Goal: Information Seeking & Learning: Learn about a topic

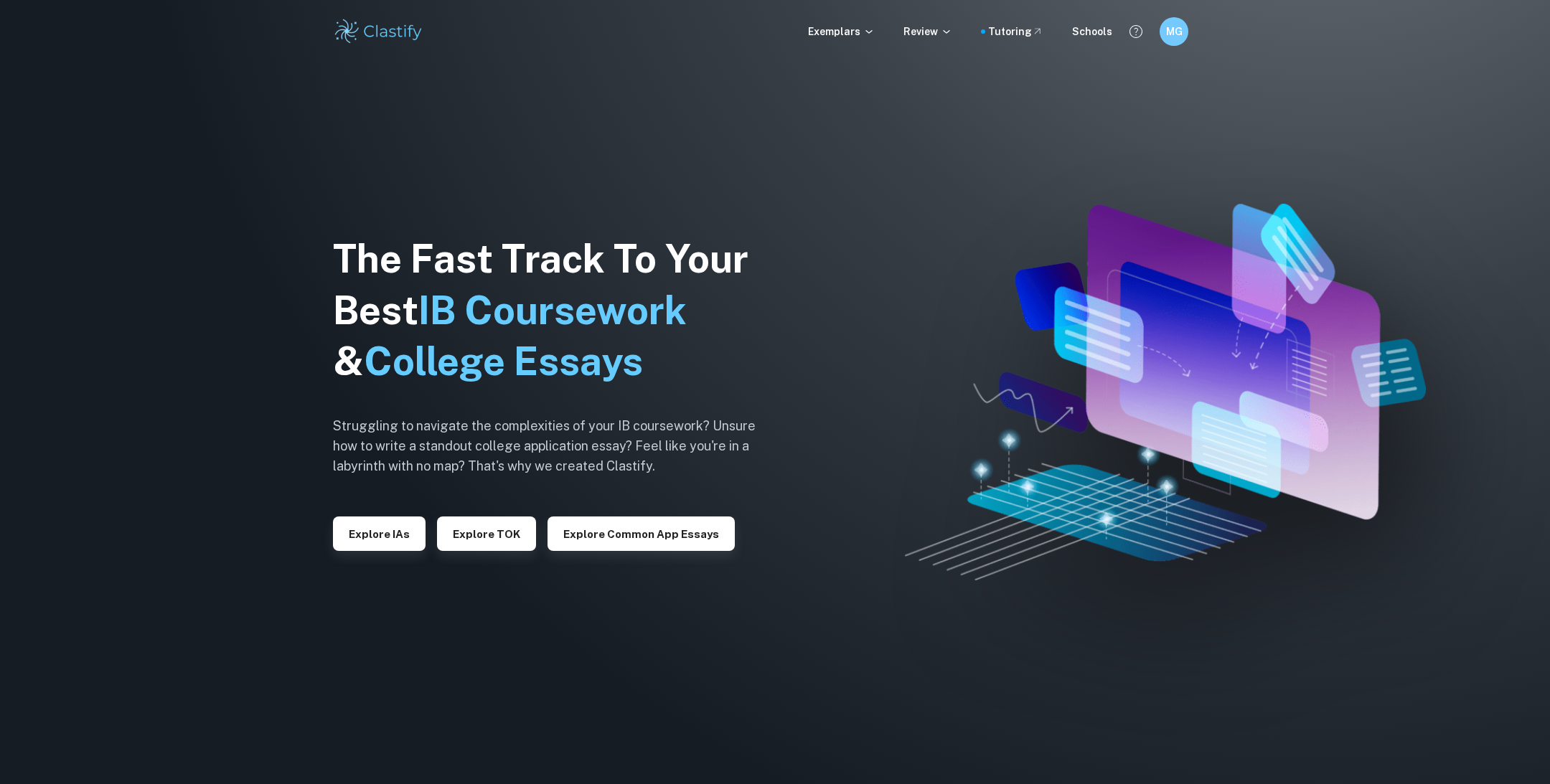
click at [348, 552] on div "The Fast Track To Your Best IB Coursework & College Essays Struggling to naviga…" at bounding box center [555, 392] width 445 height 491
click at [348, 550] on button "Explore IAs" at bounding box center [378, 533] width 92 height 34
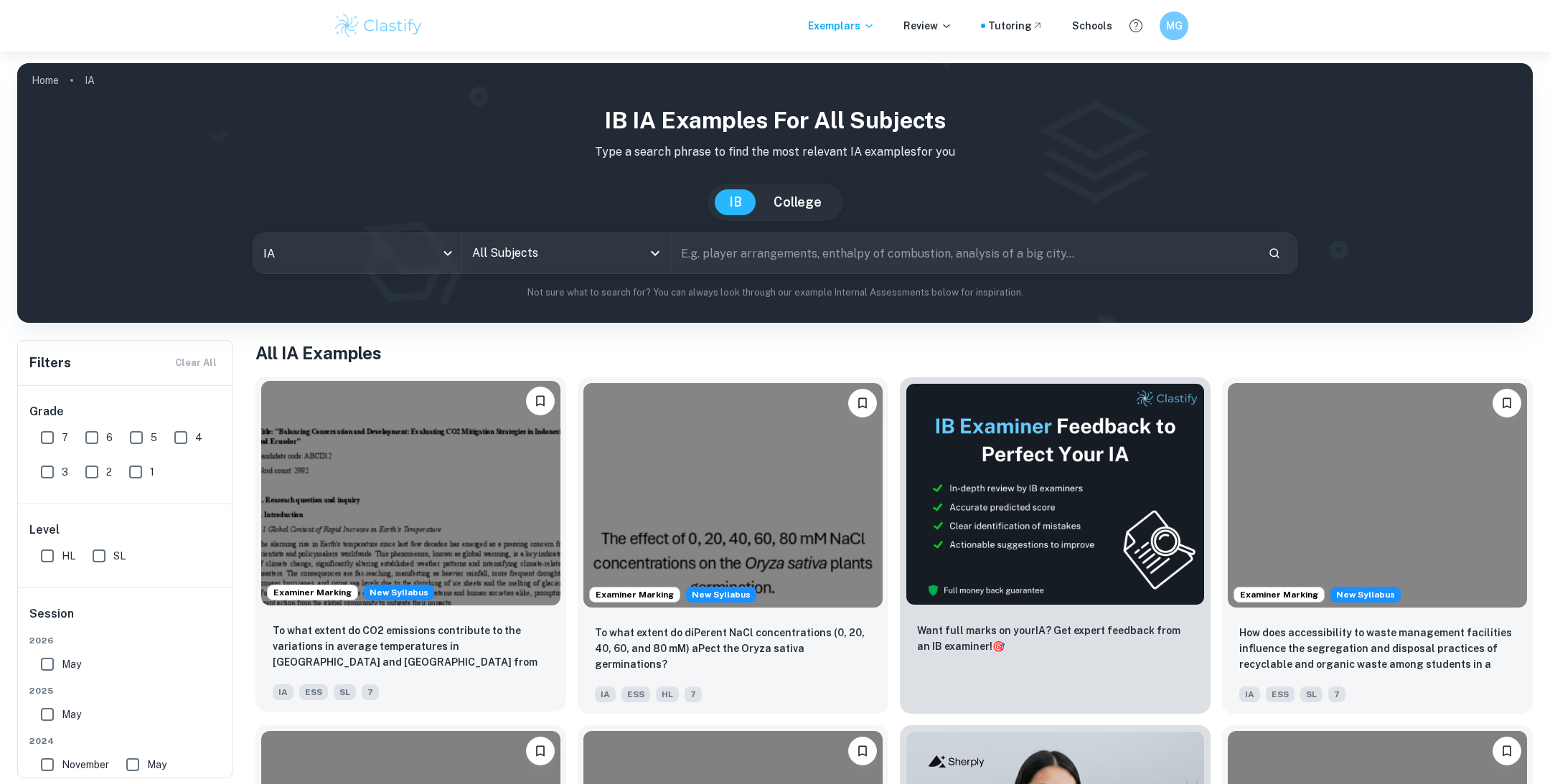
click at [348, 544] on img at bounding box center [410, 492] width 299 height 224
click at [498, 259] on input "All Subjects" at bounding box center [555, 253] width 173 height 27
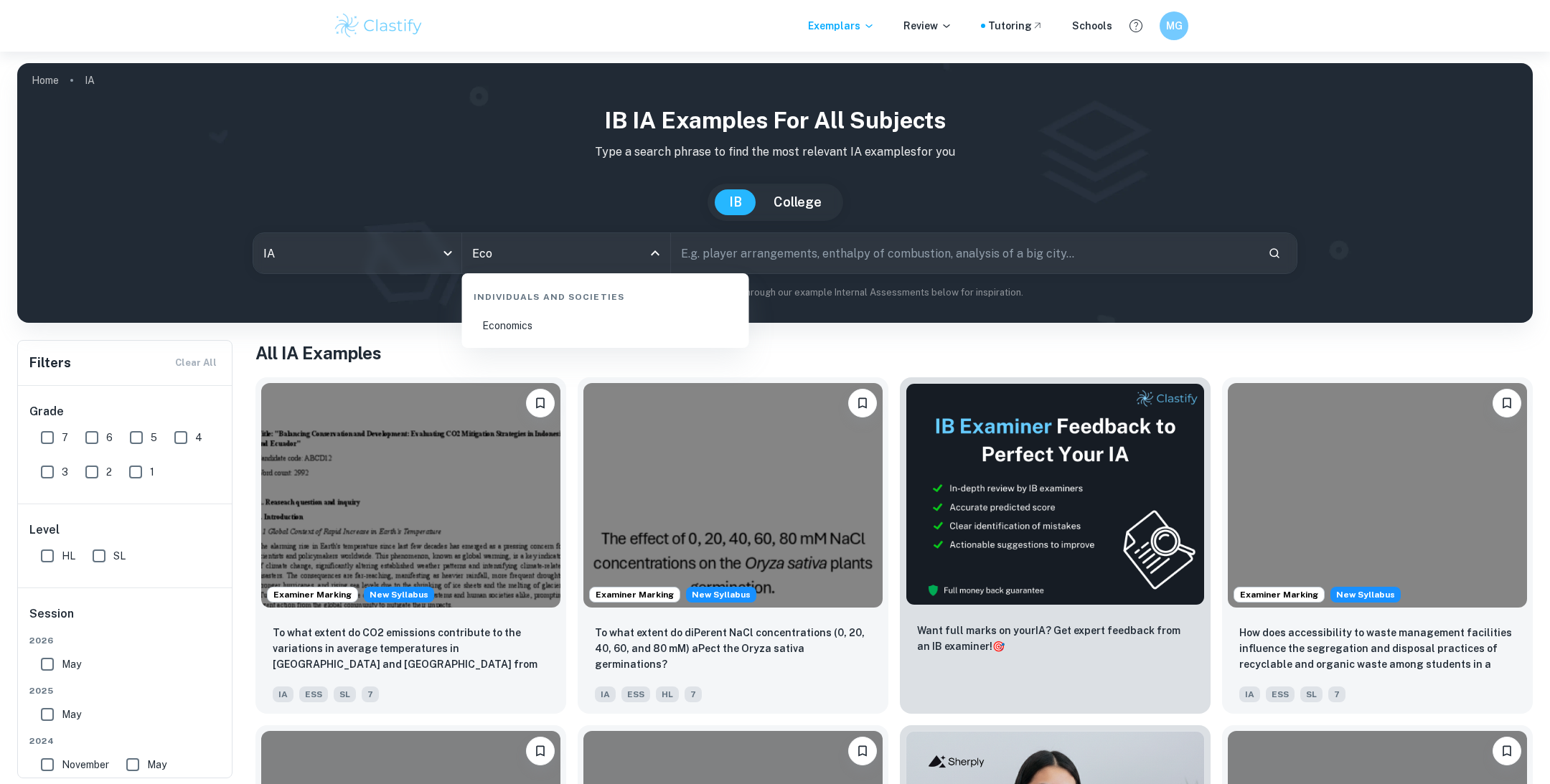
click at [518, 328] on li "Economics" at bounding box center [605, 326] width 276 height 33
type input "Economics"
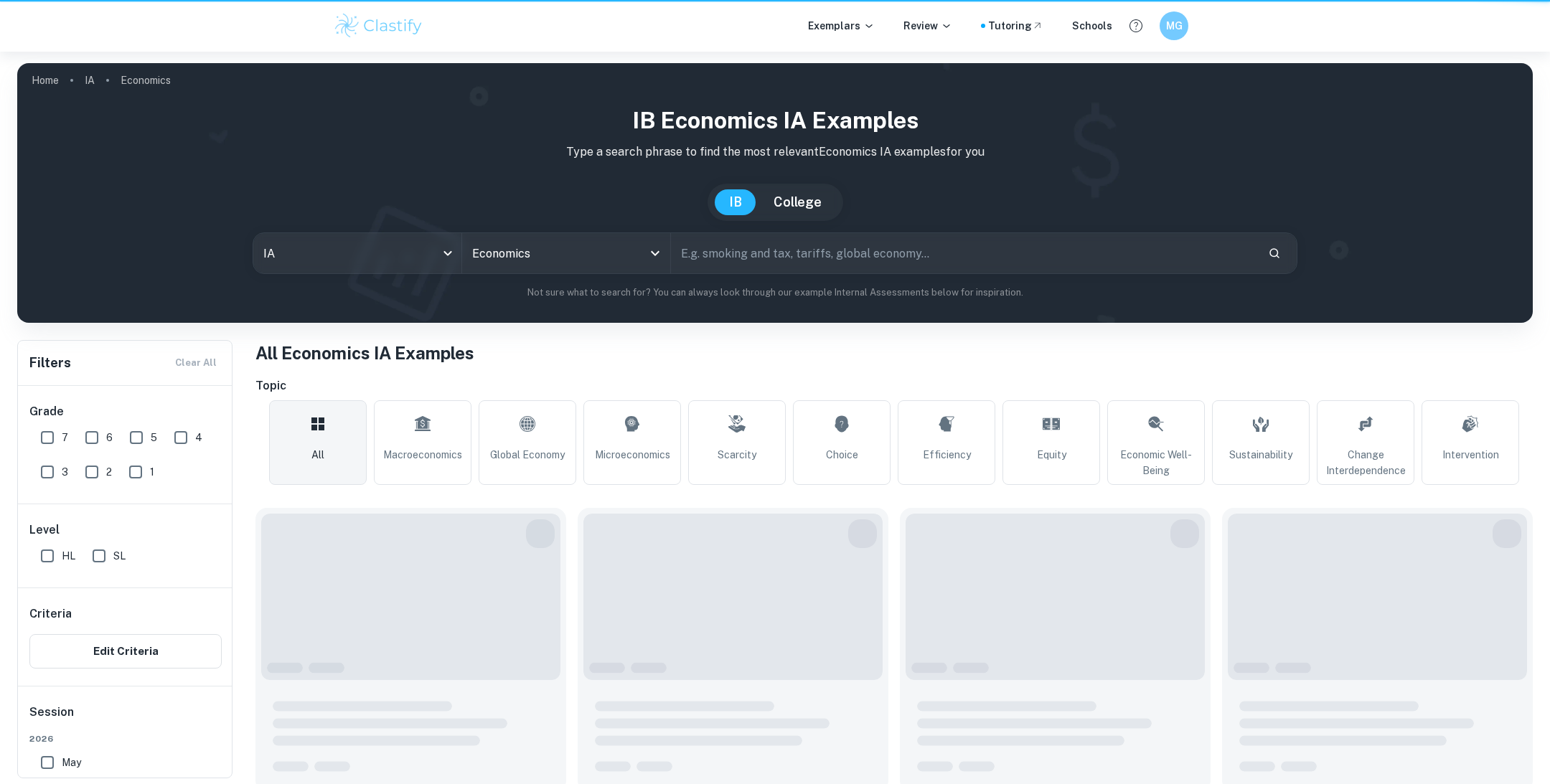
click at [756, 258] on input "text" at bounding box center [963, 253] width 586 height 40
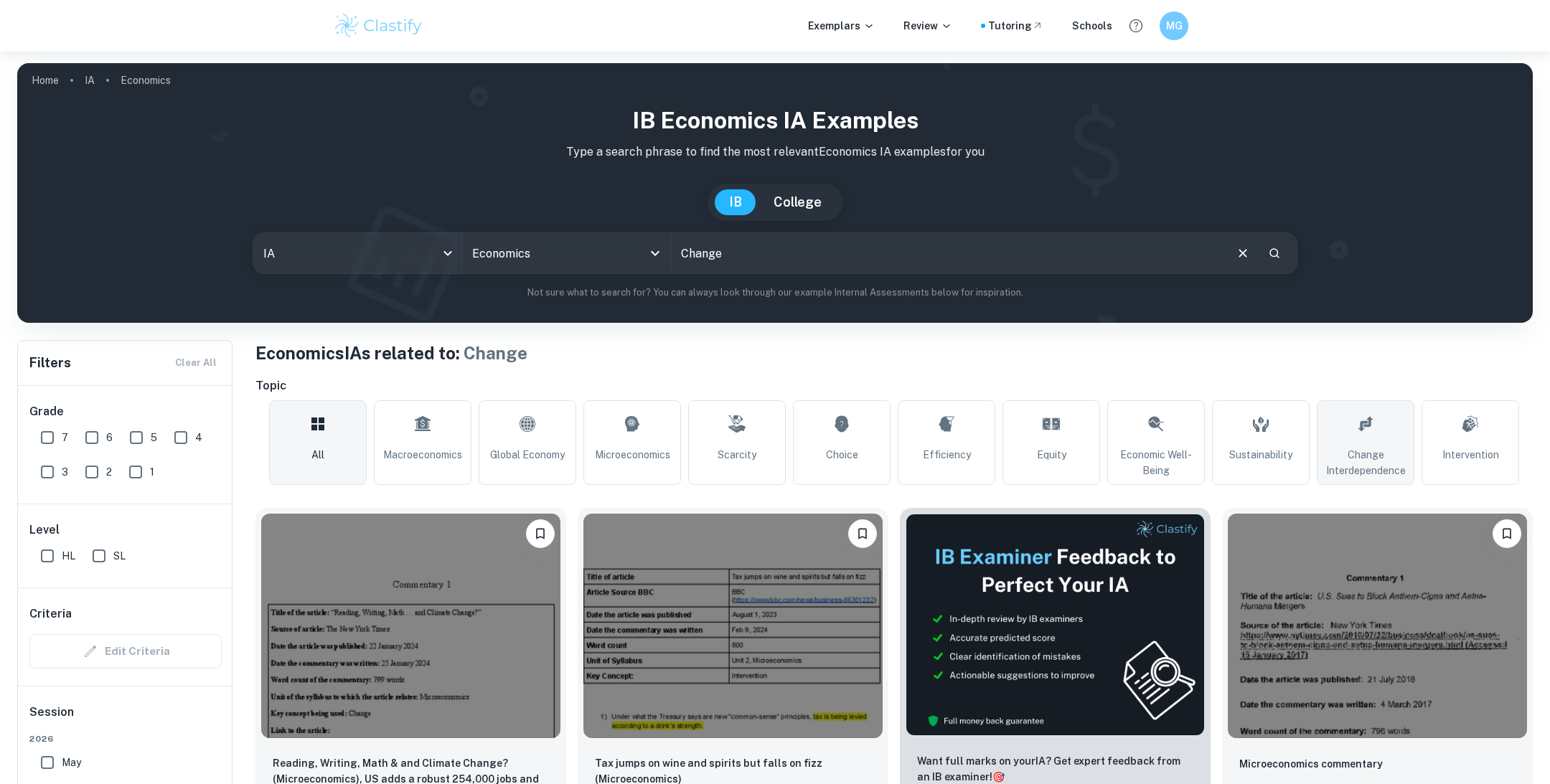
scroll to position [60, 0]
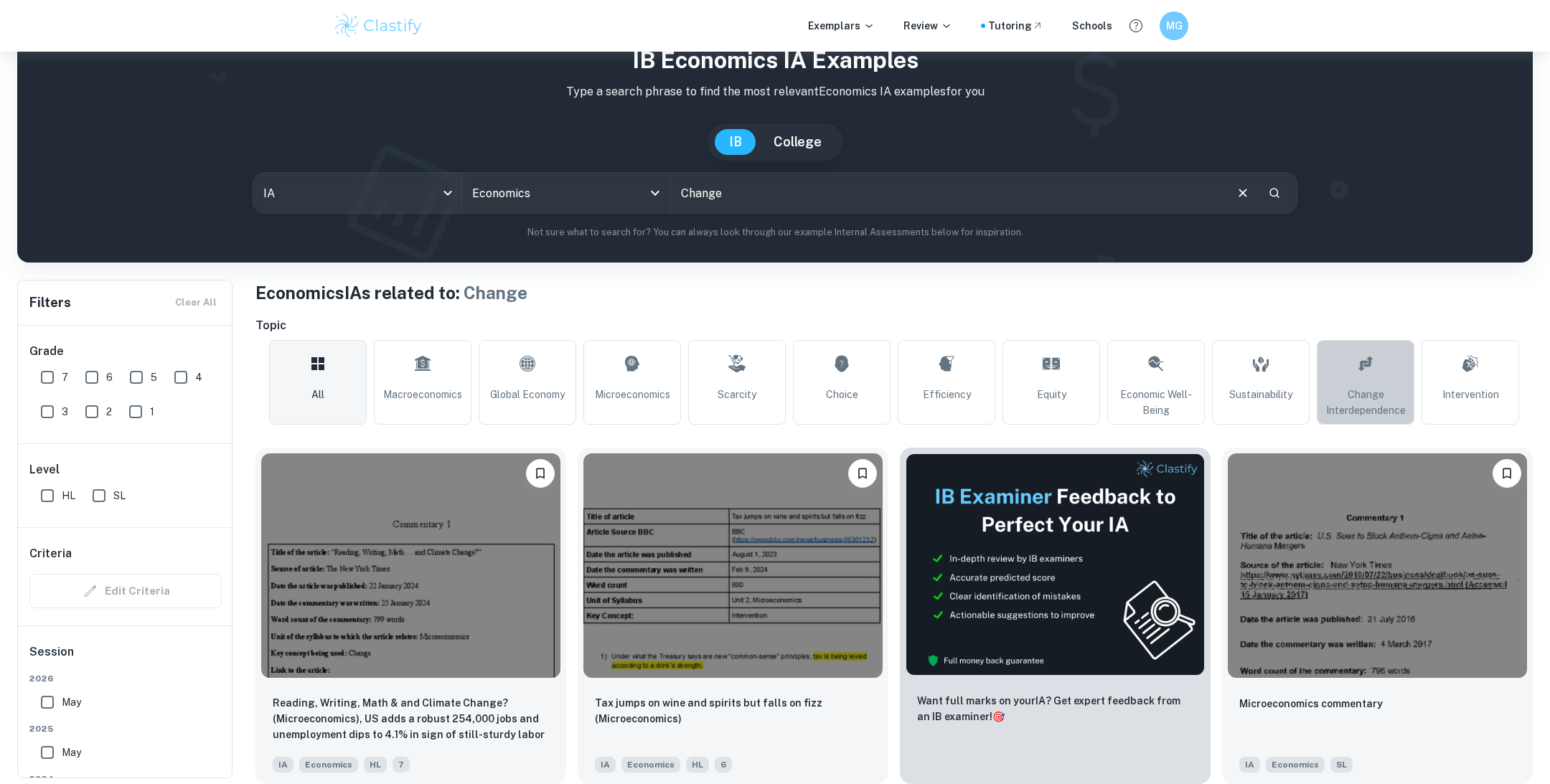
click at [1358, 399] on span "Change Interdependence" at bounding box center [1366, 402] width 85 height 32
type input "Change Interdependence"
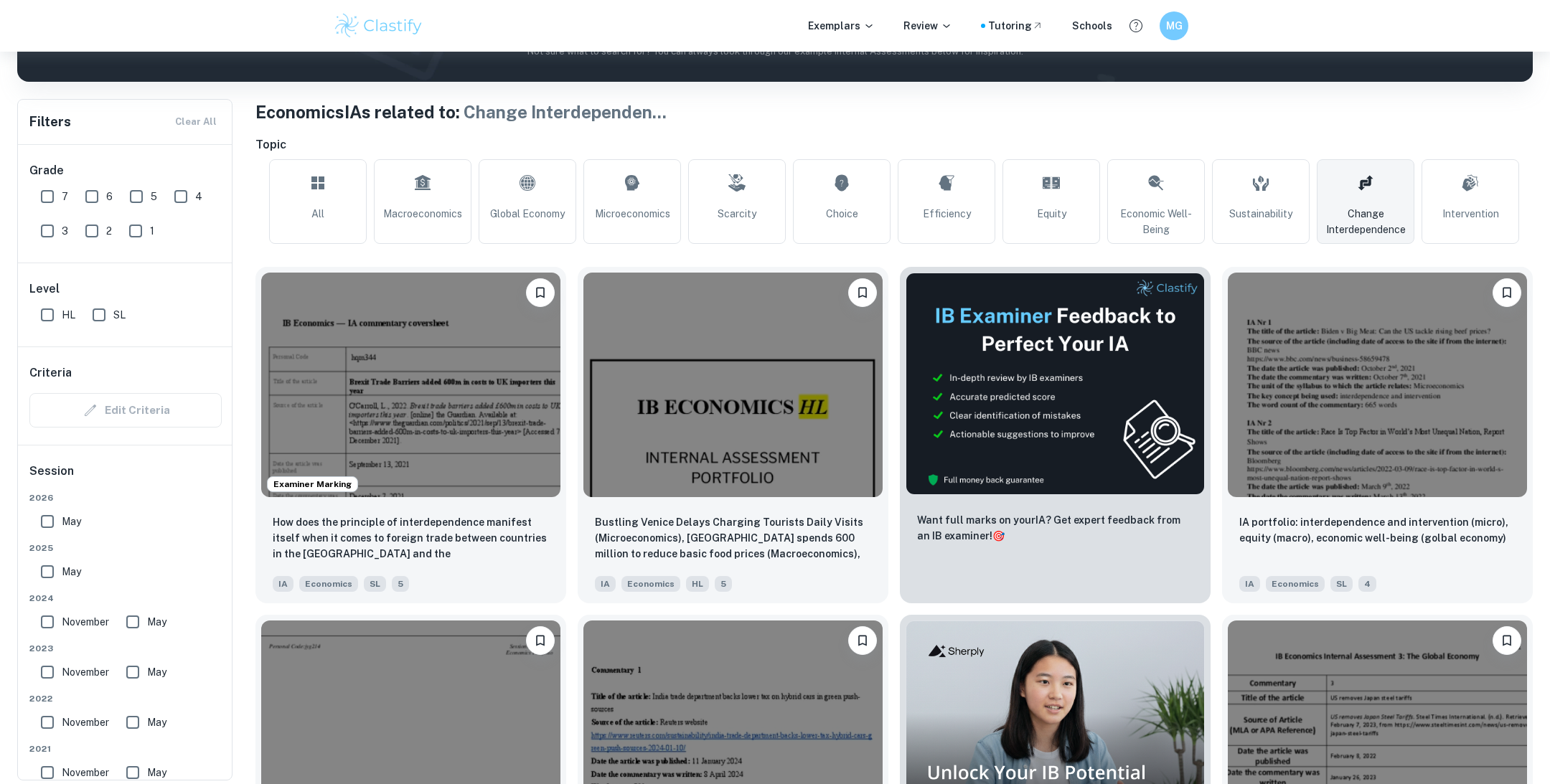
scroll to position [267, 0]
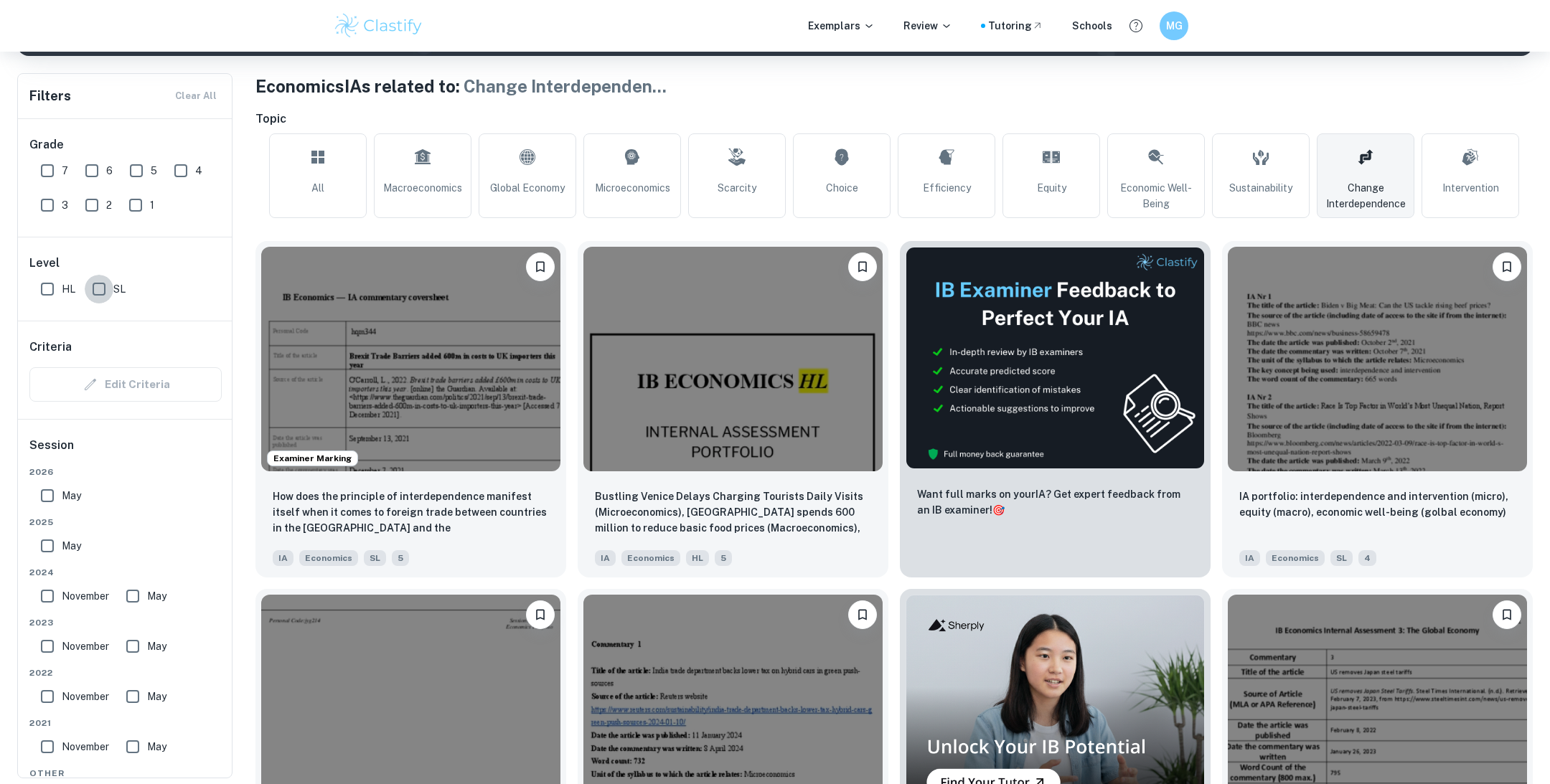
click at [98, 288] on input "SL" at bounding box center [99, 289] width 28 height 28
checkbox input "true"
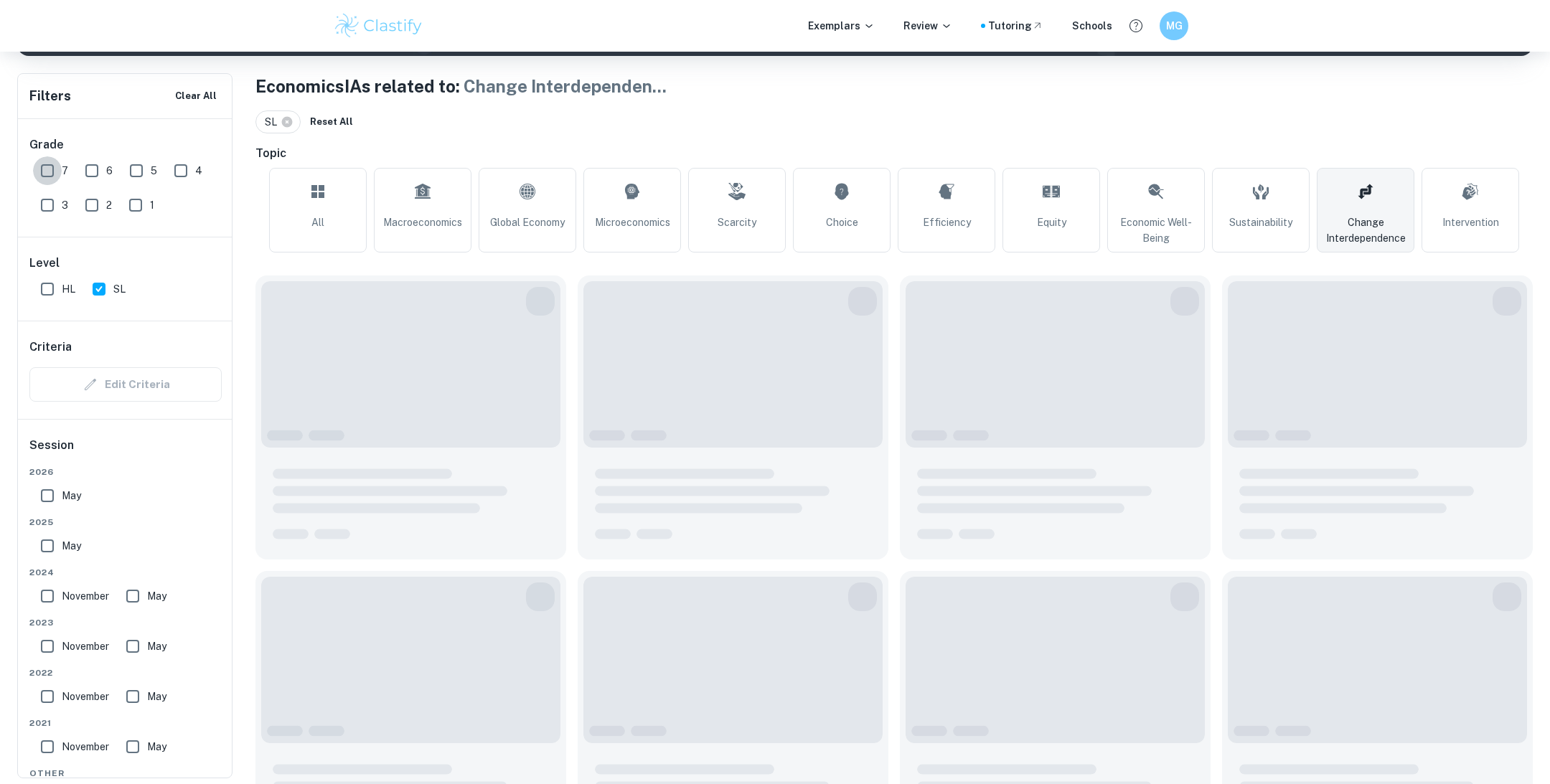
click at [45, 168] on input "7" at bounding box center [48, 171] width 28 height 28
checkbox input "true"
click at [92, 169] on input "6" at bounding box center [92, 171] width 28 height 28
checkbox input "true"
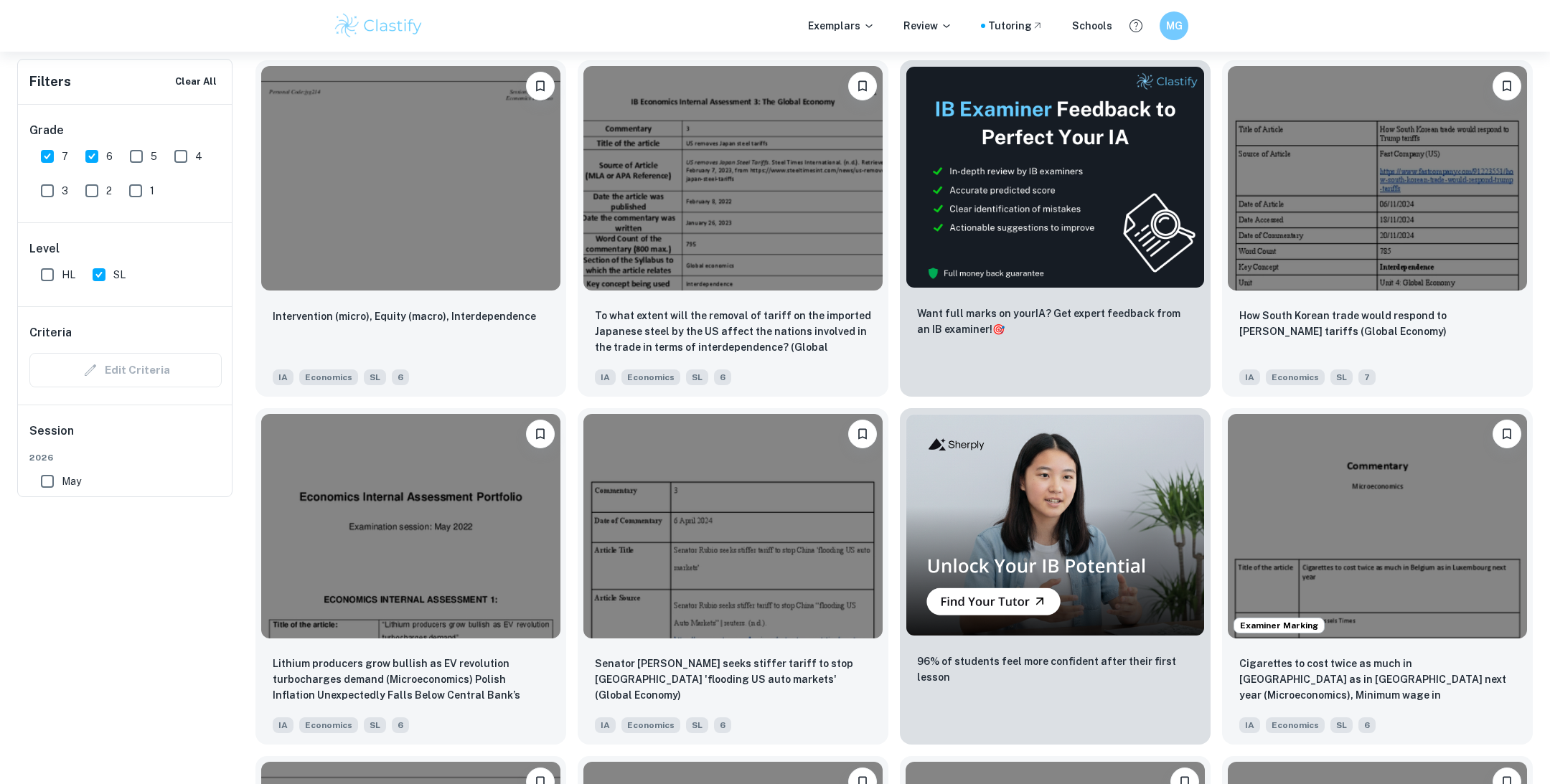
scroll to position [0, 0]
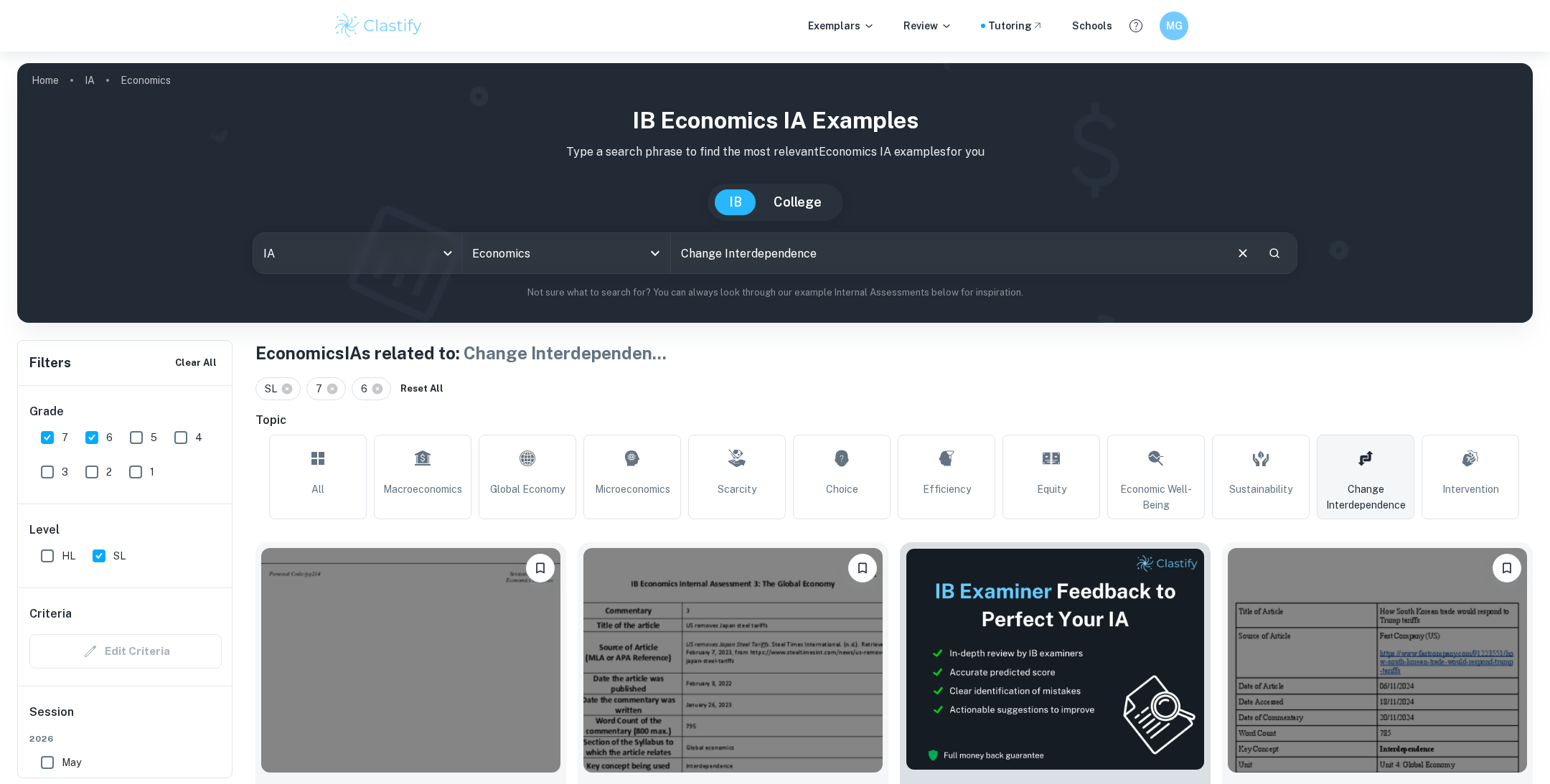
drag, startPoint x: 890, startPoint y: 245, endPoint x: 806, endPoint y: 245, distance: 84.0
click at [806, 245] on input "Change Interdependence" at bounding box center [947, 253] width 552 height 40
drag, startPoint x: 825, startPoint y: 253, endPoint x: 728, endPoint y: 251, distance: 97.0
click at [728, 251] on input "Change Interdependence" at bounding box center [947, 253] width 552 height 40
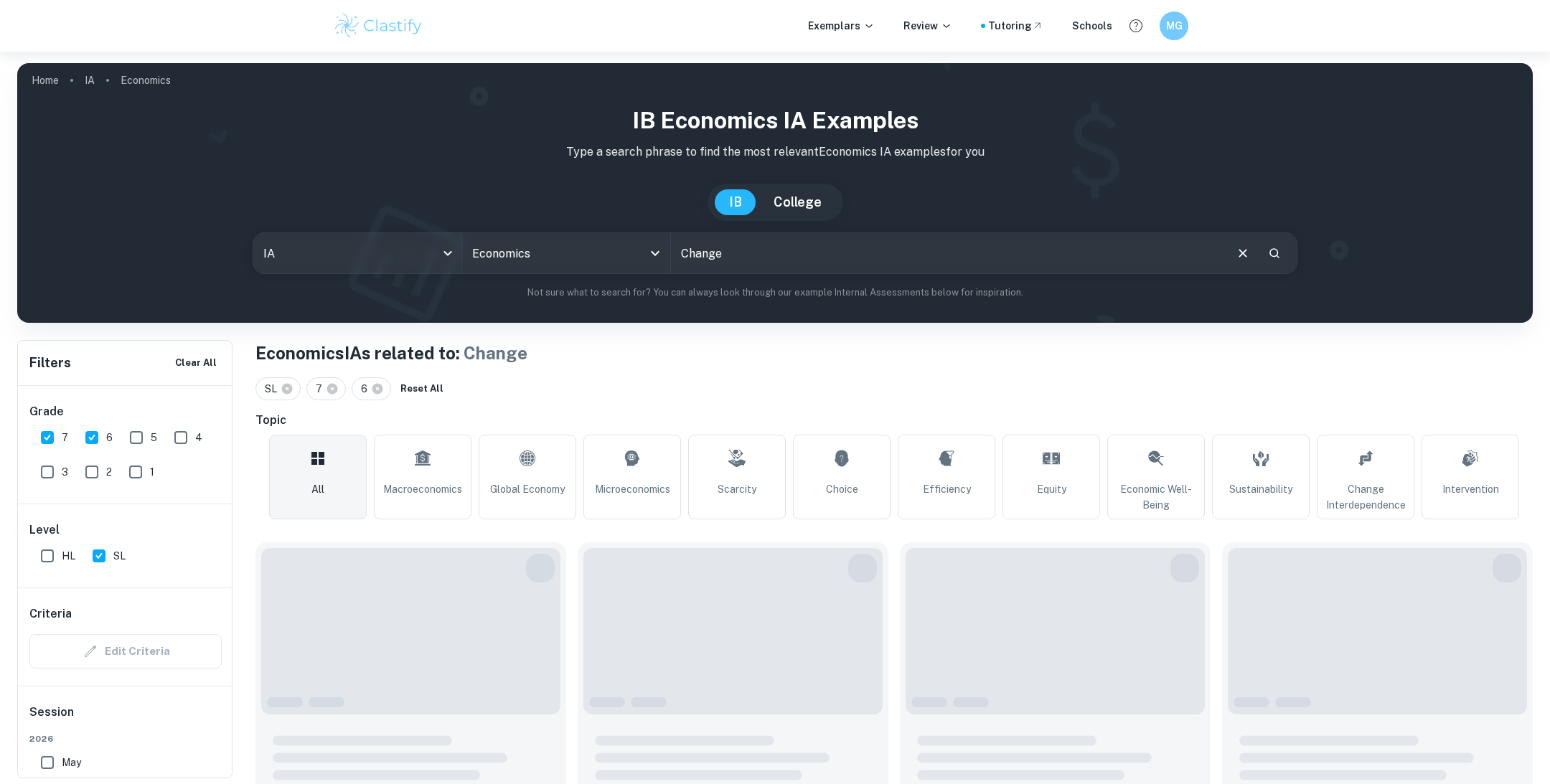
click at [678, 253] on input "Change" at bounding box center [947, 253] width 552 height 40
click at [678, 252] on input "Change" at bounding box center [947, 253] width 552 height 40
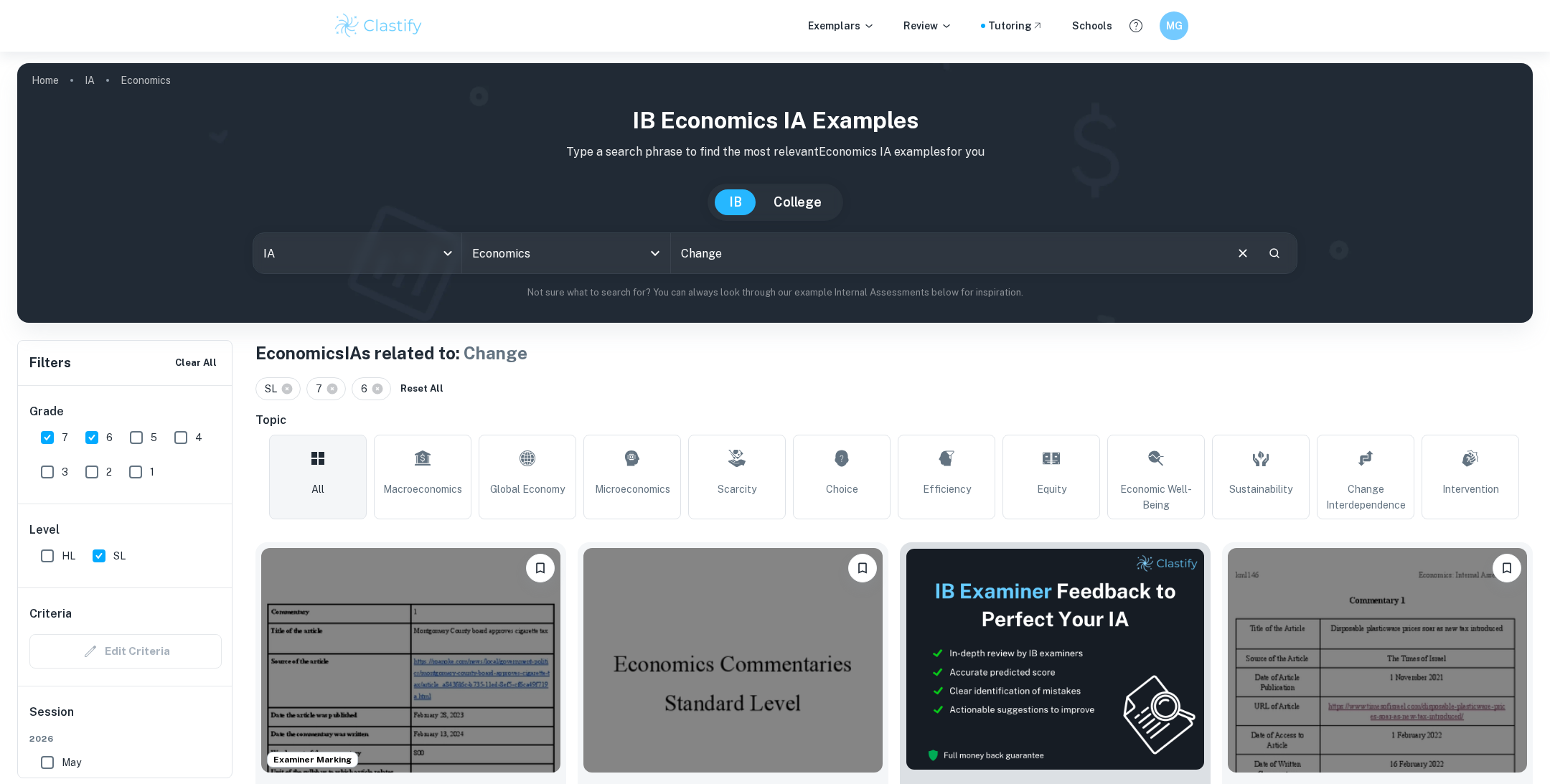
click at [715, 252] on input "Change" at bounding box center [947, 253] width 552 height 40
type input "z"
type input "Fiscal Policy"
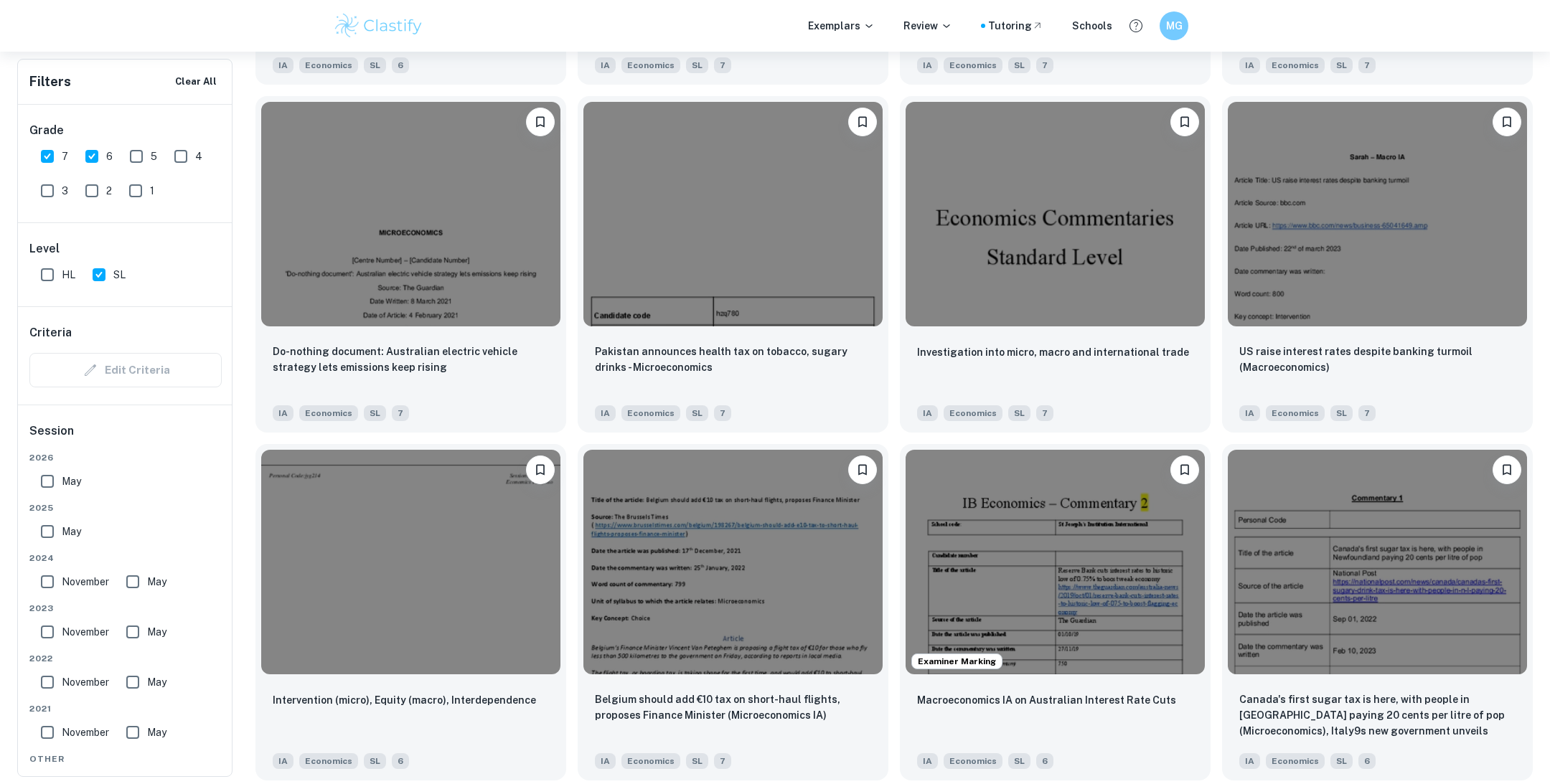
scroll to position [2890, 0]
